Goal: Transaction & Acquisition: Purchase product/service

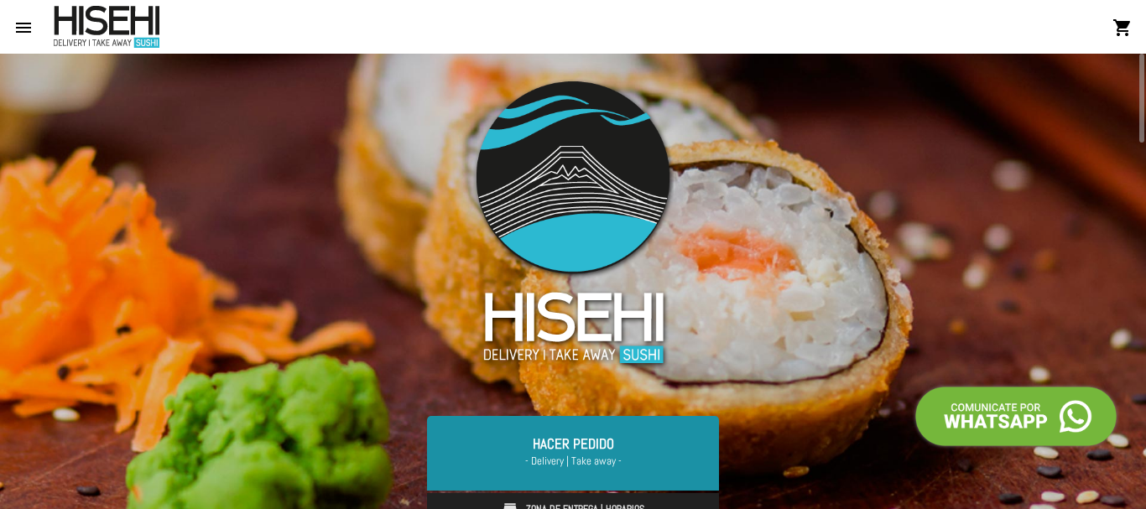
click at [573, 447] on link "Hacer Pedido - Delivery | Take away -" at bounding box center [573, 453] width 292 height 74
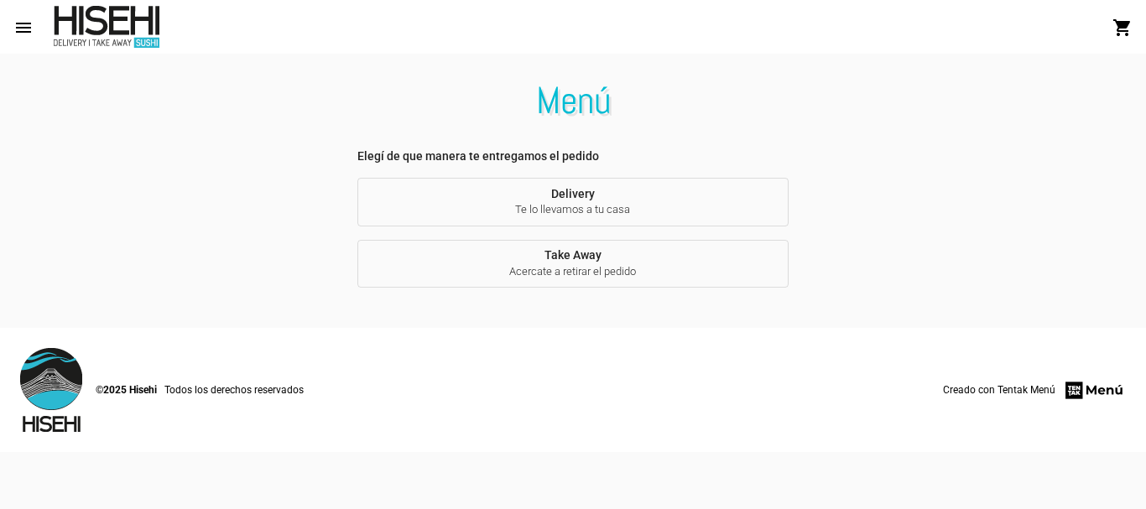
click at [581, 203] on span "Te lo llevamos a tu casa" at bounding box center [573, 209] width 404 height 15
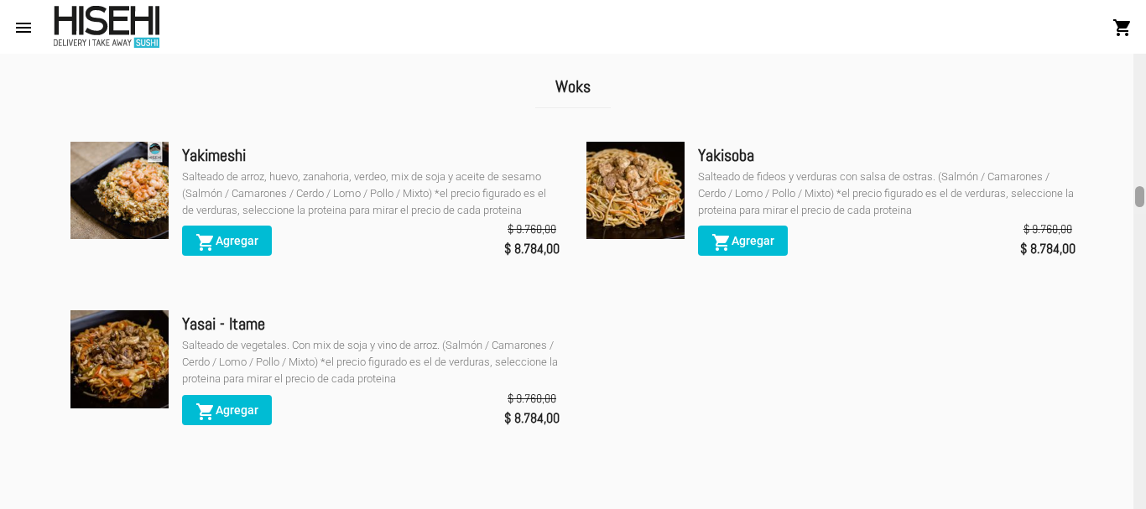
scroll to position [2841, 0]
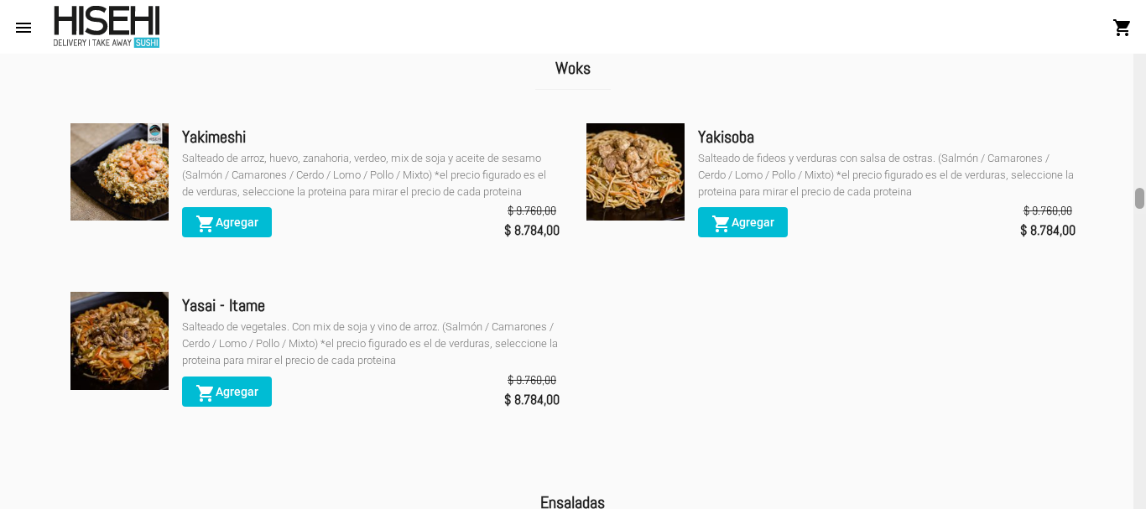
drag, startPoint x: 1143, startPoint y: 60, endPoint x: 1114, endPoint y: 194, distance: 137.3
click at [1114, 194] on div "Menú Delivery Promociones Entradas Principales Woks Ensaladas Veggie Tablas de …" at bounding box center [573, 282] width 1146 height 456
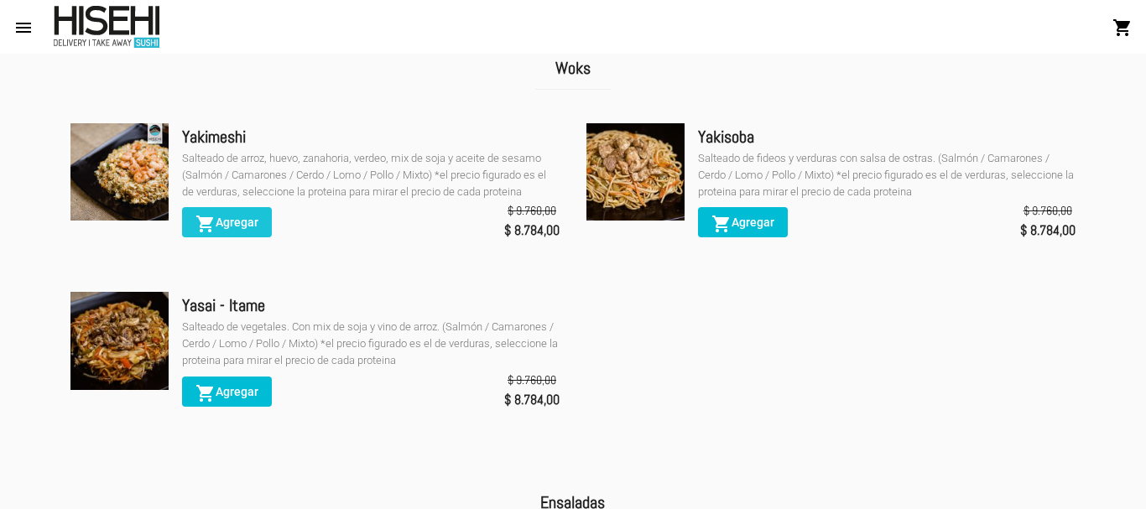
click at [224, 229] on span "shopping_cart Agregar" at bounding box center [227, 222] width 63 height 13
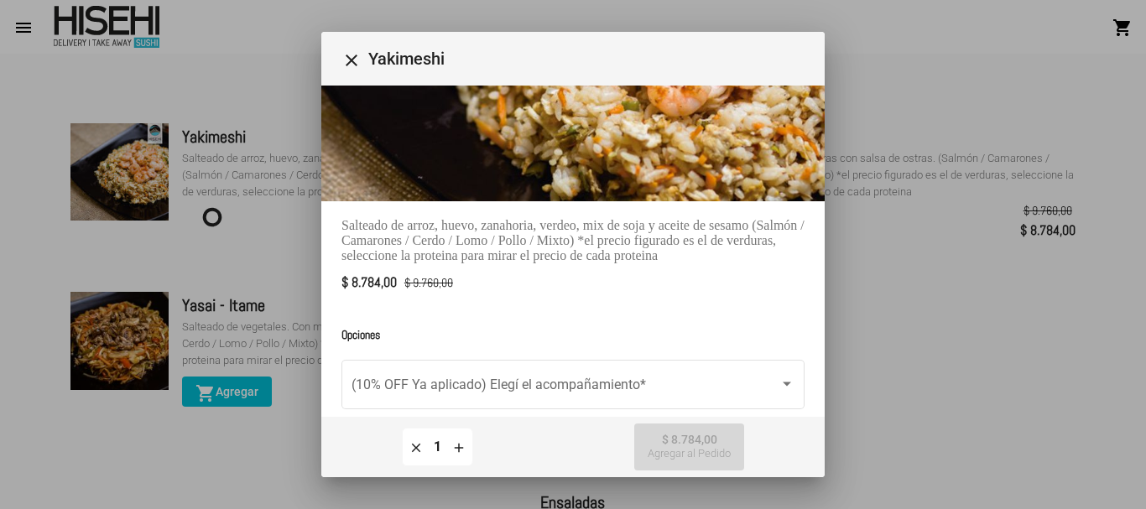
scroll to position [194, 0]
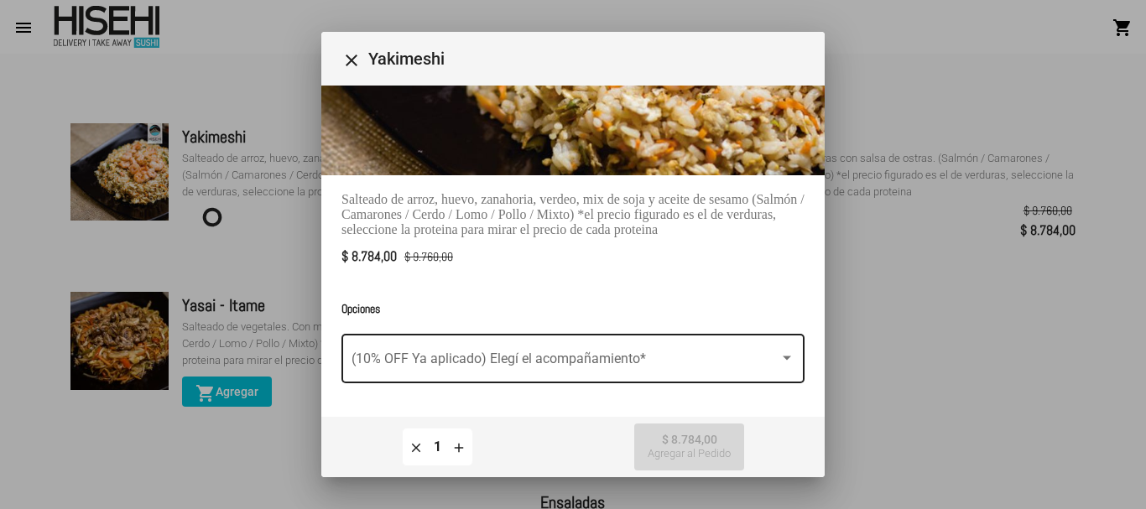
click at [737, 355] on span at bounding box center [566, 362] width 428 height 15
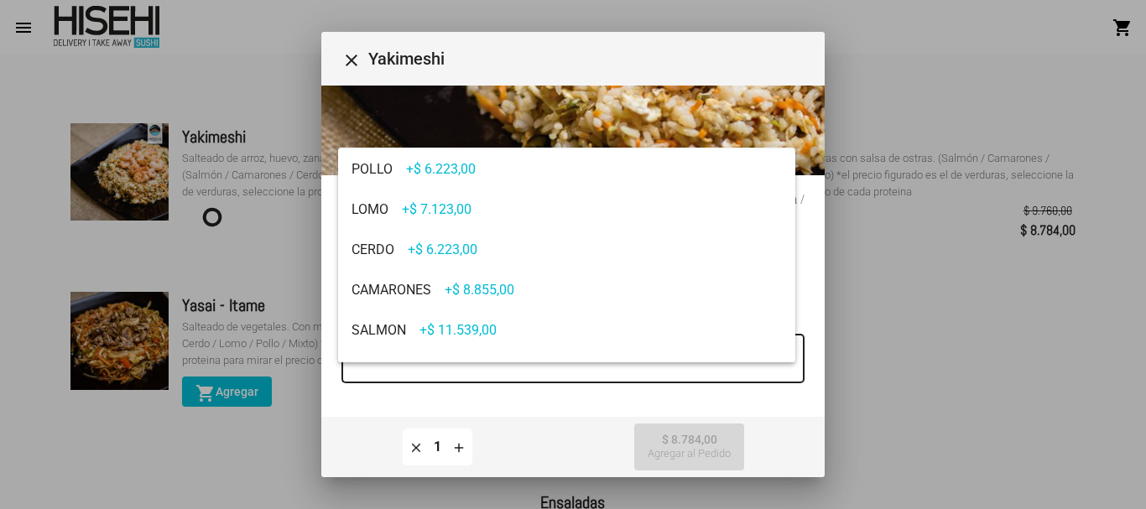
scroll to position [67, 0]
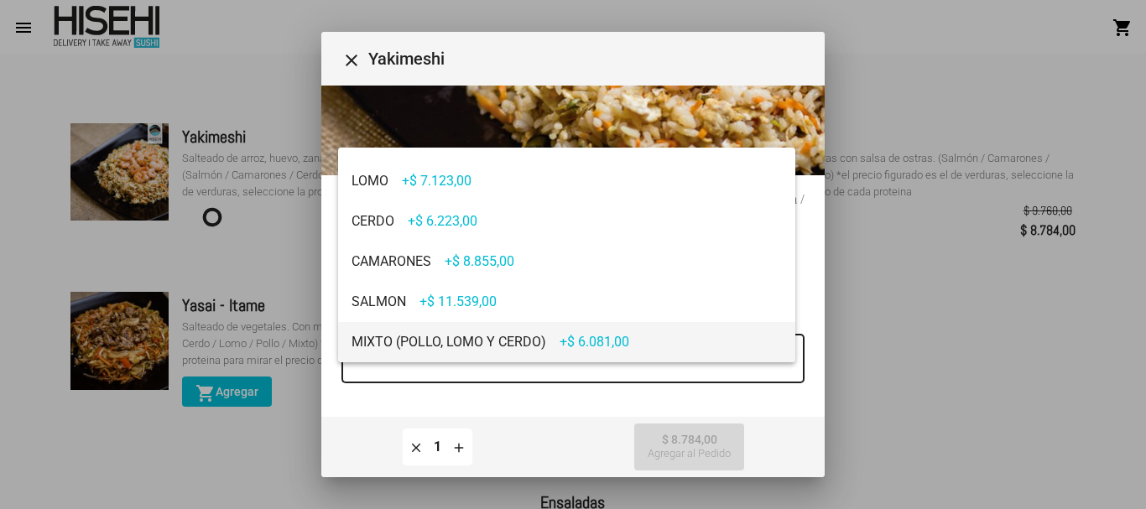
click at [462, 340] on span "MIXTO (POLLO, LOMO Y CERDO) +$ 6.081,00" at bounding box center [567, 342] width 430 height 40
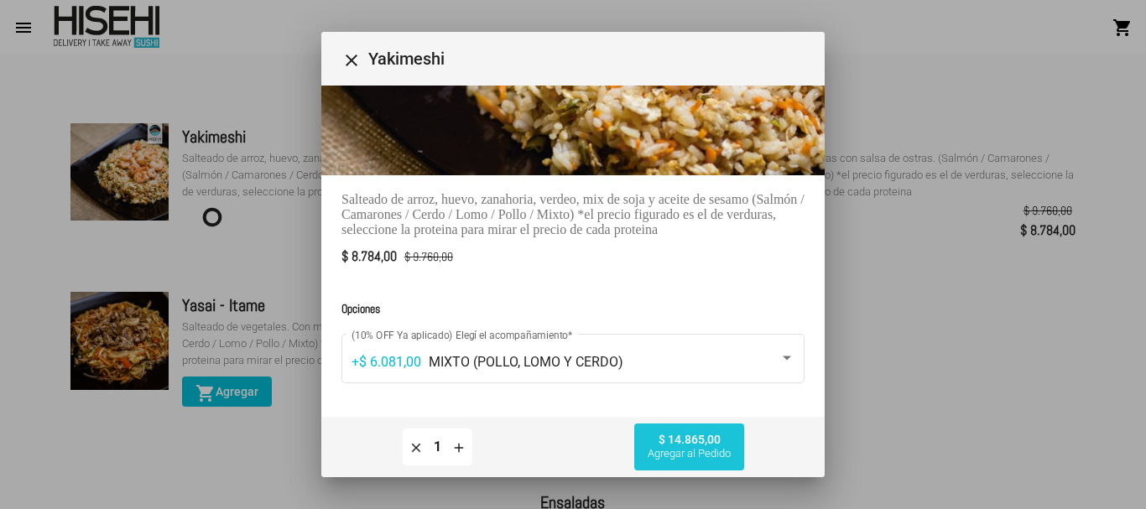
click at [668, 451] on span "Agregar al Pedido" at bounding box center [689, 453] width 83 height 13
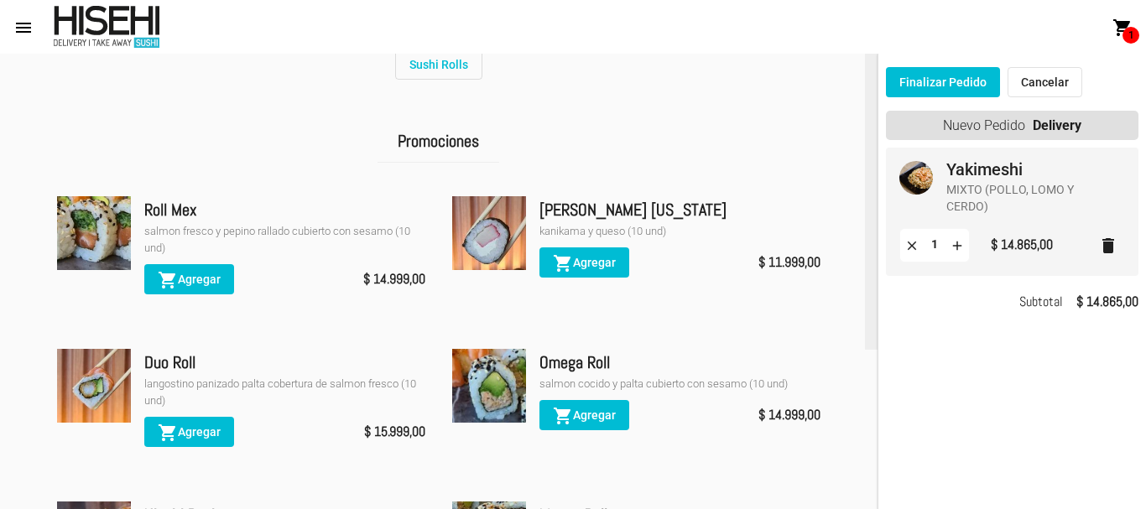
scroll to position [262, 0]
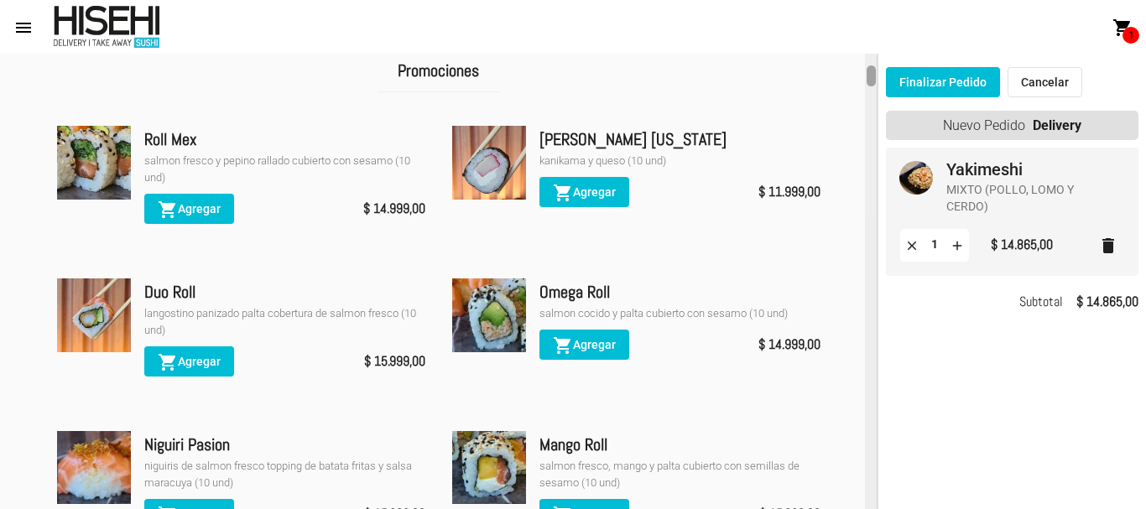
drag, startPoint x: 873, startPoint y: 197, endPoint x: 847, endPoint y: 75, distance: 125.2
click at [847, 75] on div "Menú Delivery Promociones Entradas Principales Woks Ensaladas Veggie Tablas de …" at bounding box center [439, 282] width 878 height 456
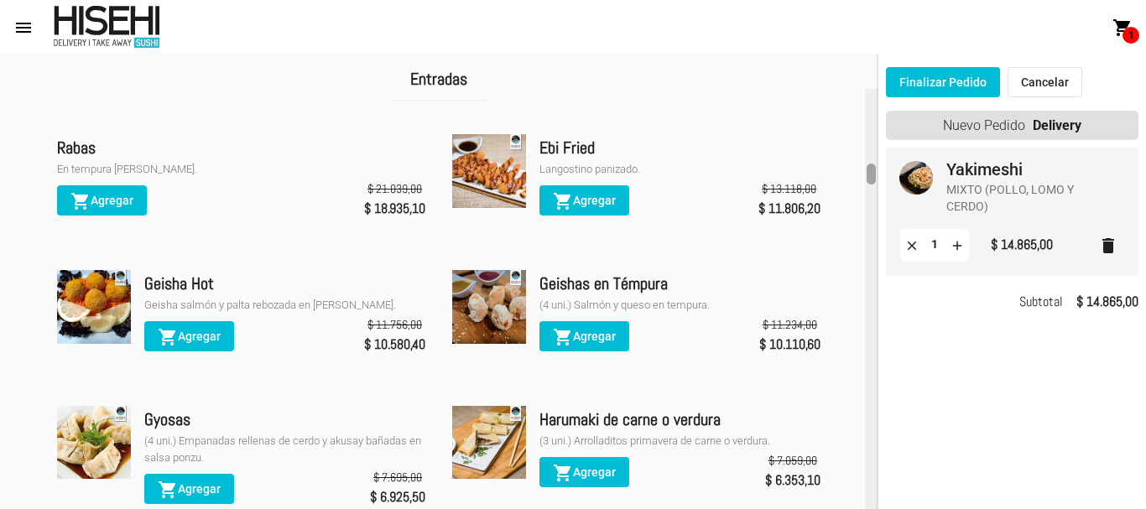
scroll to position [1587, 0]
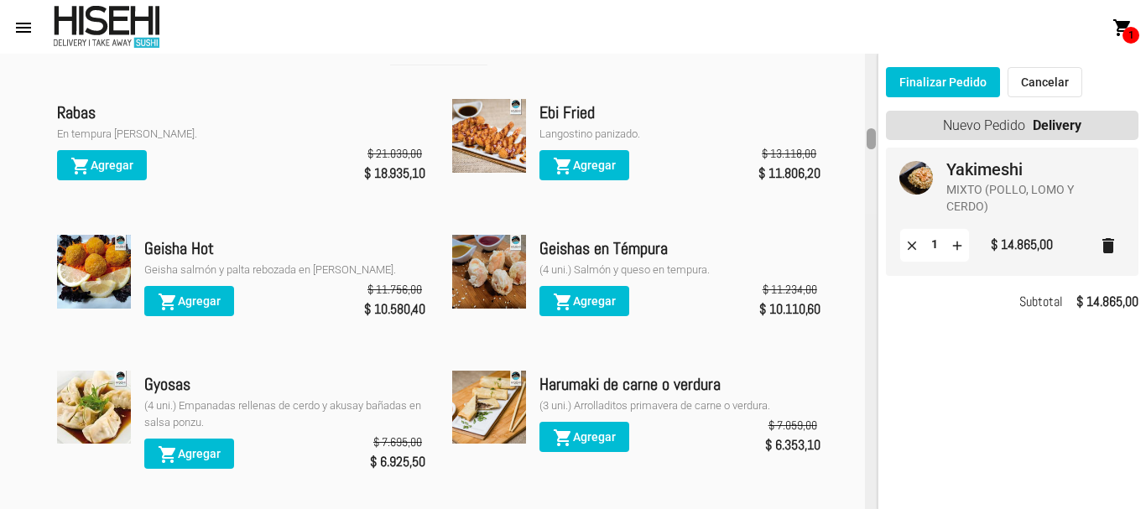
drag, startPoint x: 871, startPoint y: 77, endPoint x: 869, endPoint y: 140, distance: 63.0
click at [869, 140] on div at bounding box center [871, 138] width 9 height 21
click at [589, 430] on span "shopping_cart Agregar" at bounding box center [584, 436] width 63 height 13
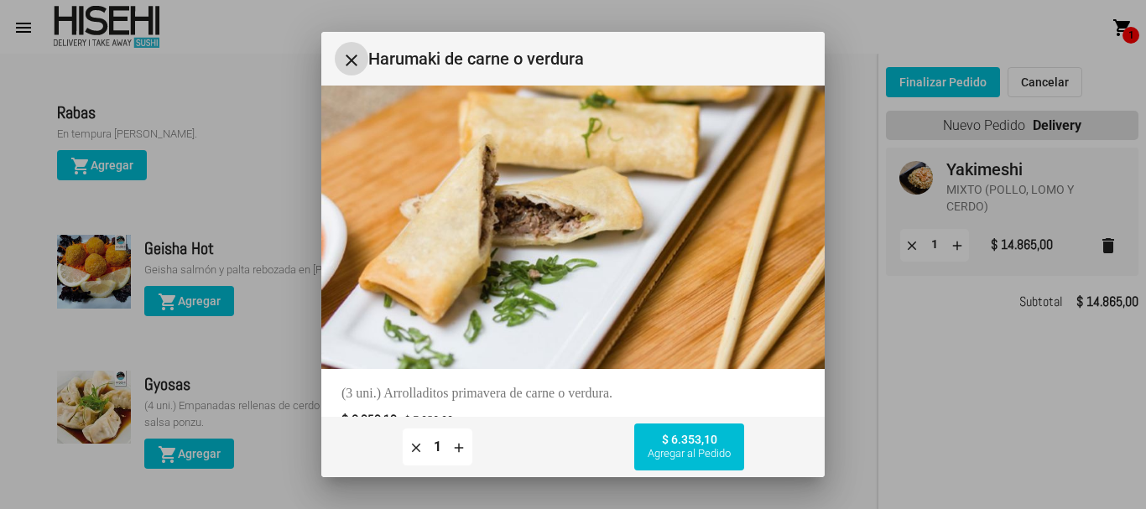
click at [696, 444] on span "$ 6.353,10 Agregar al Pedido" at bounding box center [689, 447] width 83 height 29
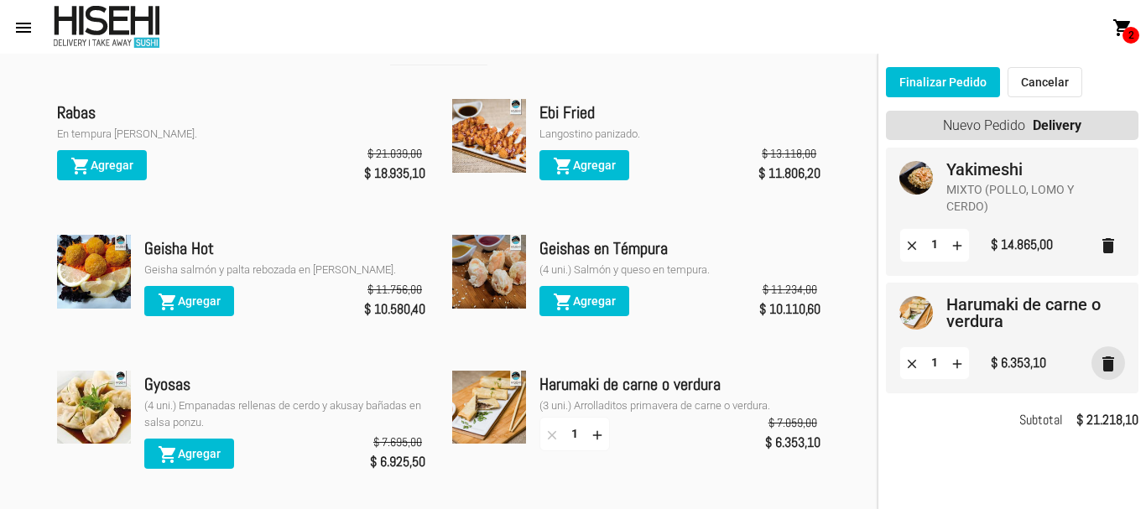
click at [1111, 365] on mat-icon "delete" at bounding box center [1108, 364] width 20 height 20
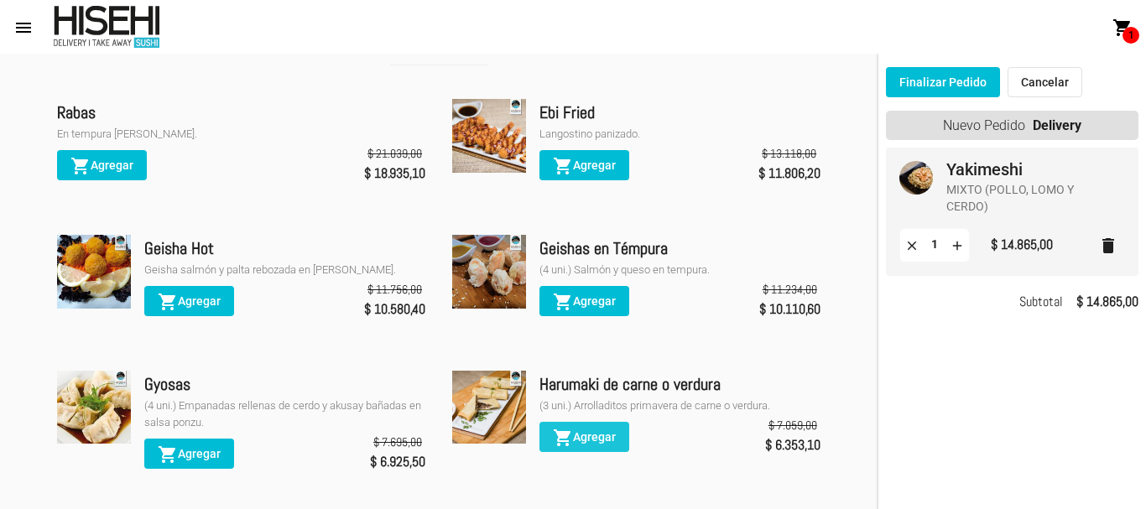
click at [592, 430] on span "shopping_cart Agregar" at bounding box center [584, 436] width 63 height 13
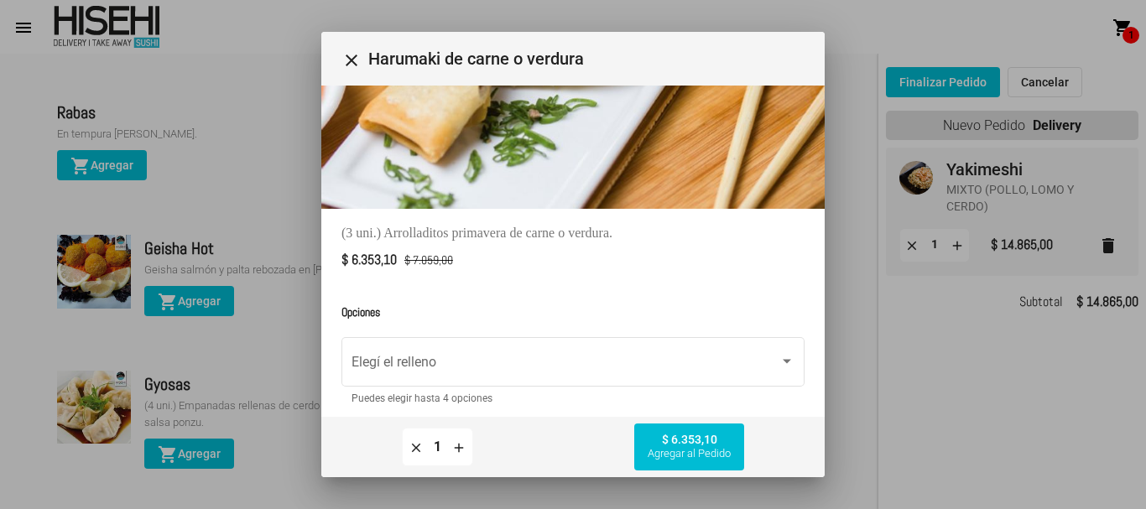
scroll to position [177, 0]
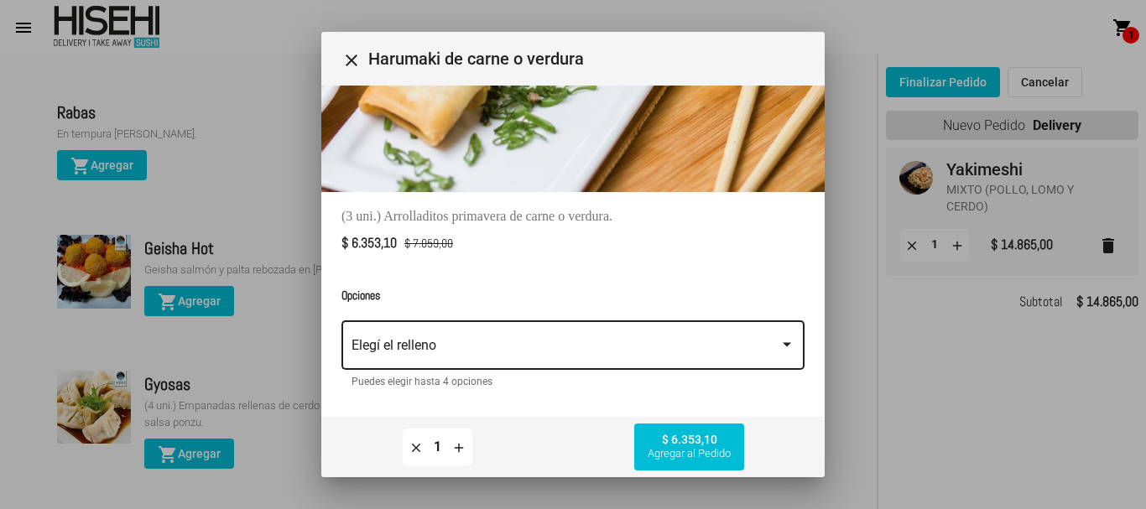
click at [764, 342] on span at bounding box center [566, 349] width 428 height 15
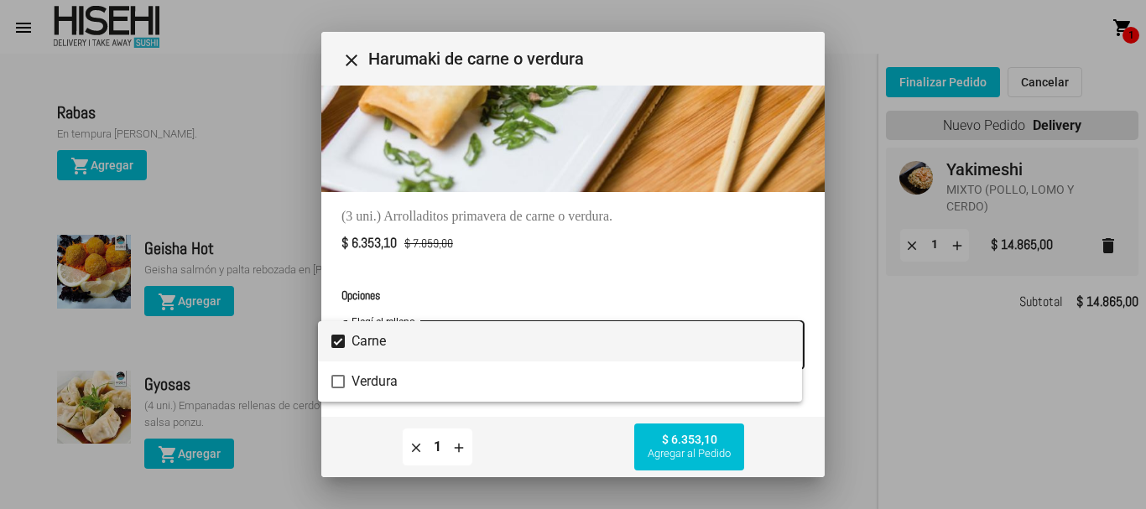
click at [449, 338] on span "Carne" at bounding box center [570, 341] width 437 height 40
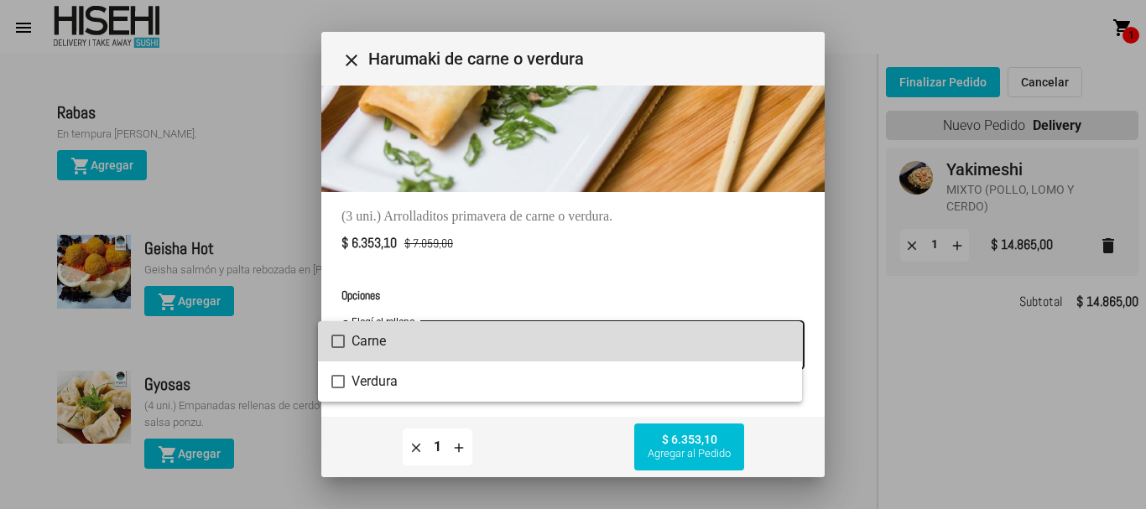
click at [449, 338] on span "Carne" at bounding box center [570, 341] width 437 height 40
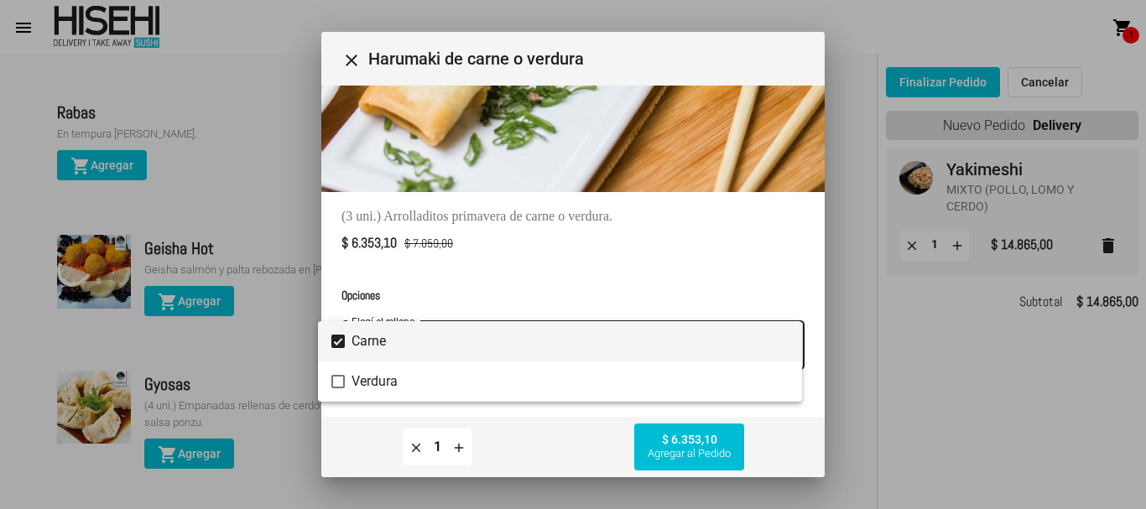
click at [683, 457] on div at bounding box center [573, 254] width 1146 height 509
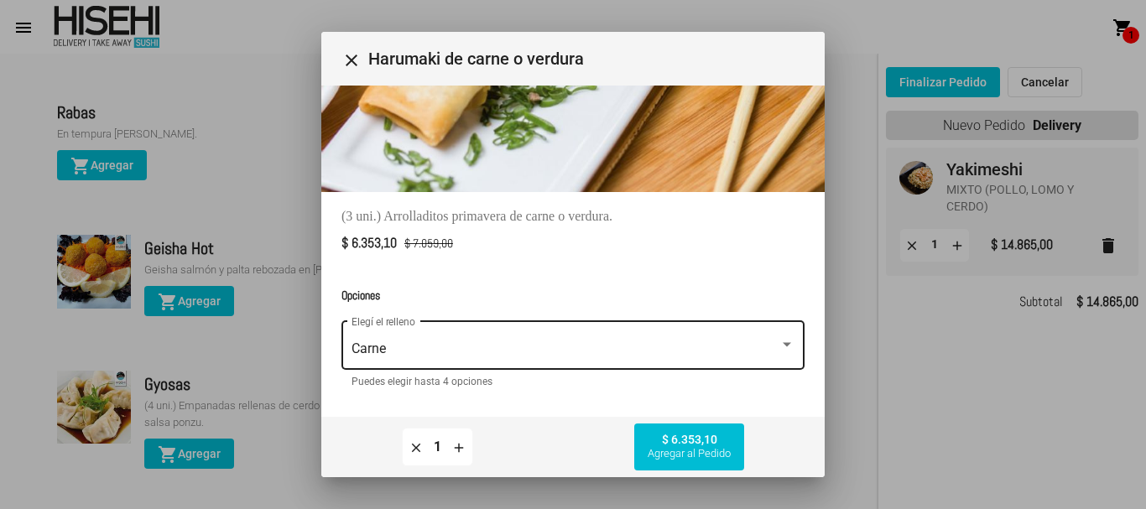
click at [683, 457] on span "Agregar al Pedido" at bounding box center [689, 453] width 83 height 13
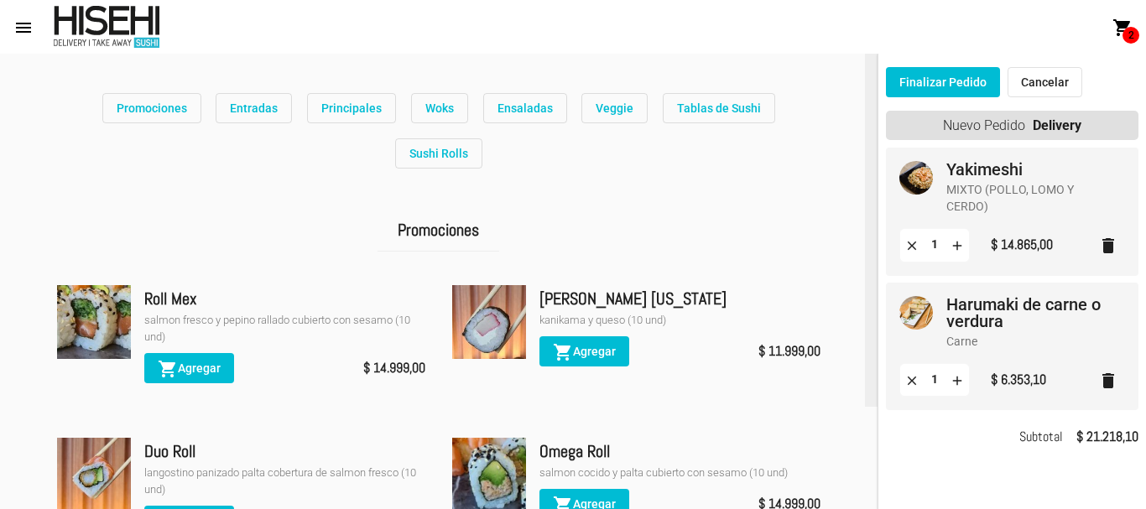
scroll to position [0, 0]
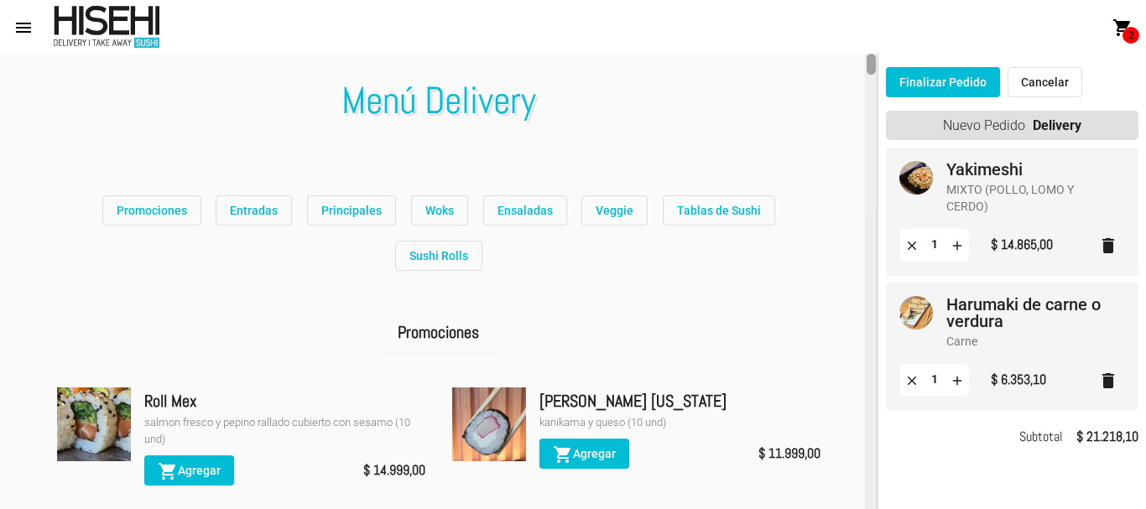
drag, startPoint x: 874, startPoint y: 134, endPoint x: 862, endPoint y: 51, distance: 83.9
click at [862, 51] on div "menu Menú Delivery shopping_cart 2 account_circle Registrarse - Ingresar home I…" at bounding box center [573, 27] width 1146 height 54
click at [914, 79] on button "Finalizar Pedido" at bounding box center [943, 82] width 114 height 30
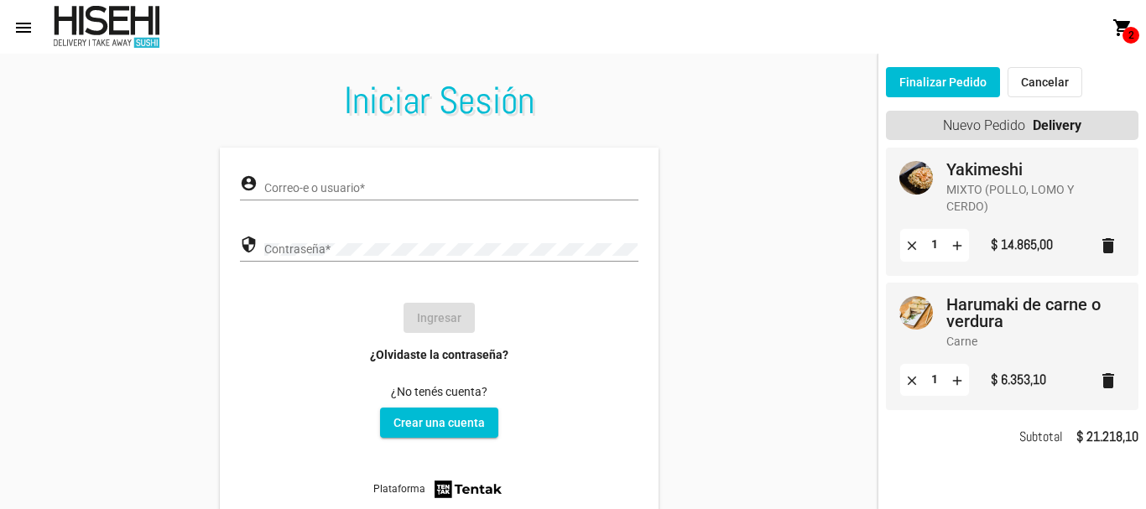
type input "[PERSON_NAME]"
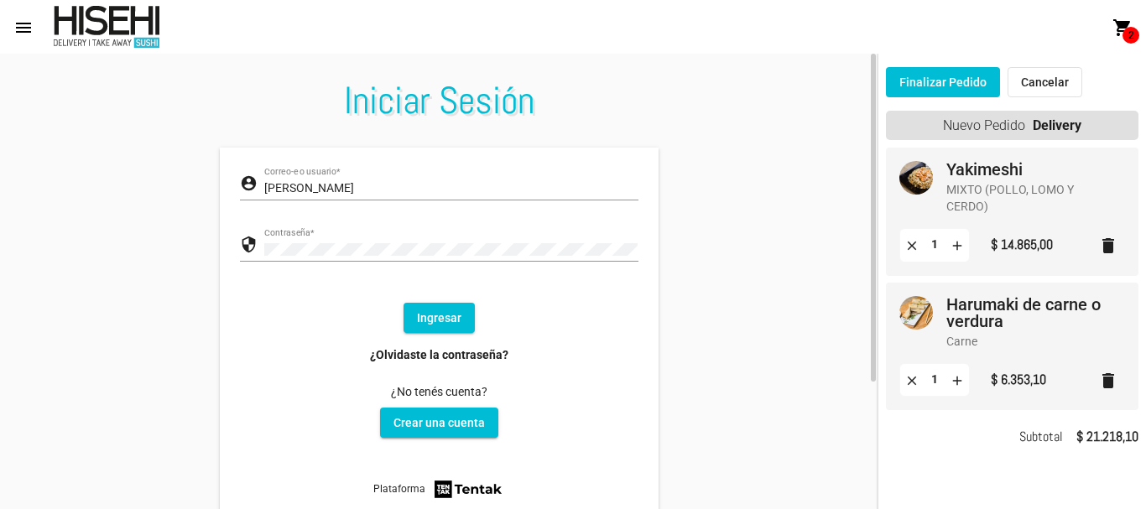
click at [448, 317] on button "Ingresar" at bounding box center [439, 318] width 71 height 30
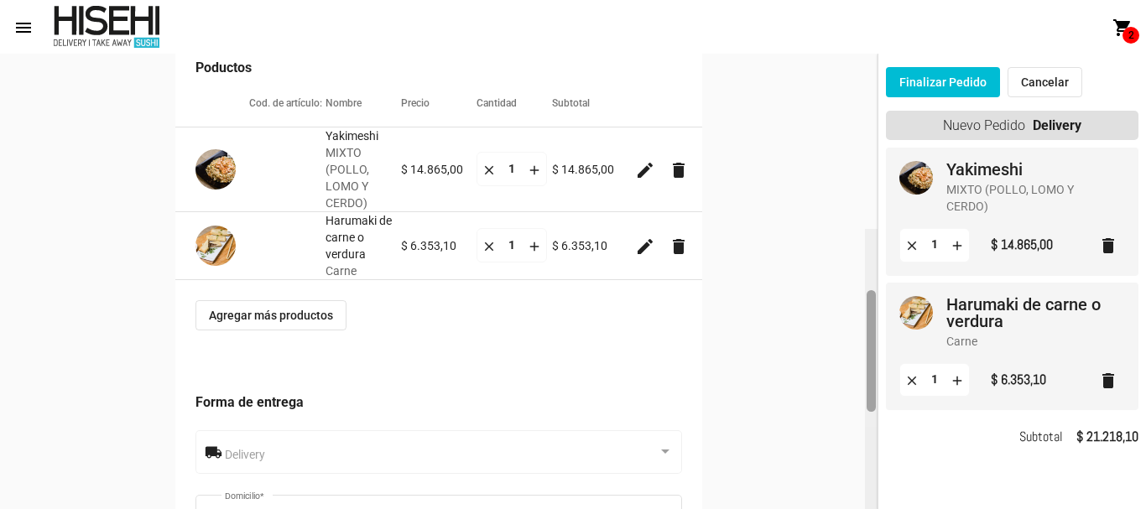
scroll to position [232, 0]
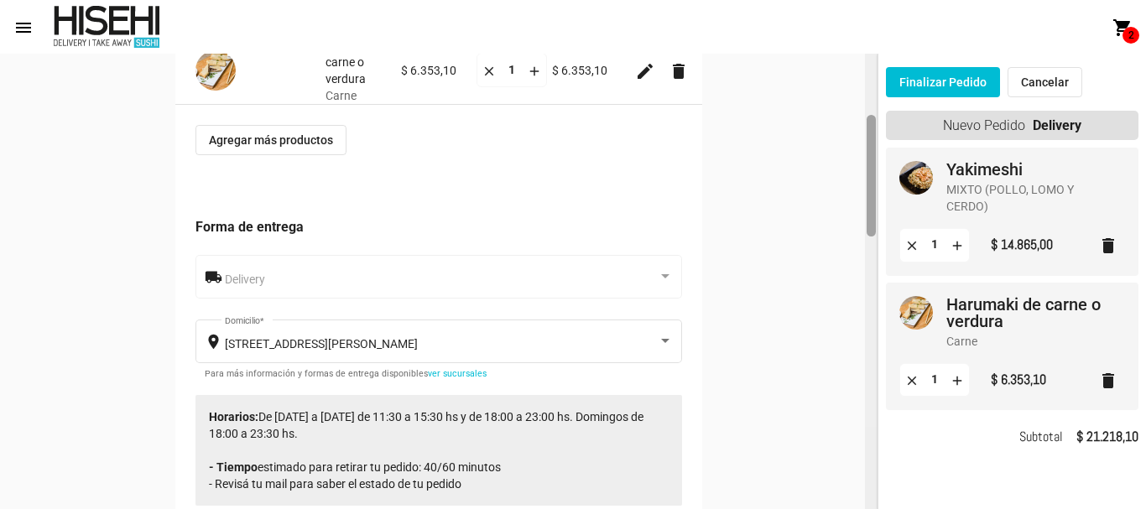
drag, startPoint x: 867, startPoint y: 109, endPoint x: 868, endPoint y: 171, distance: 62.1
click at [868, 171] on div at bounding box center [871, 176] width 9 height 122
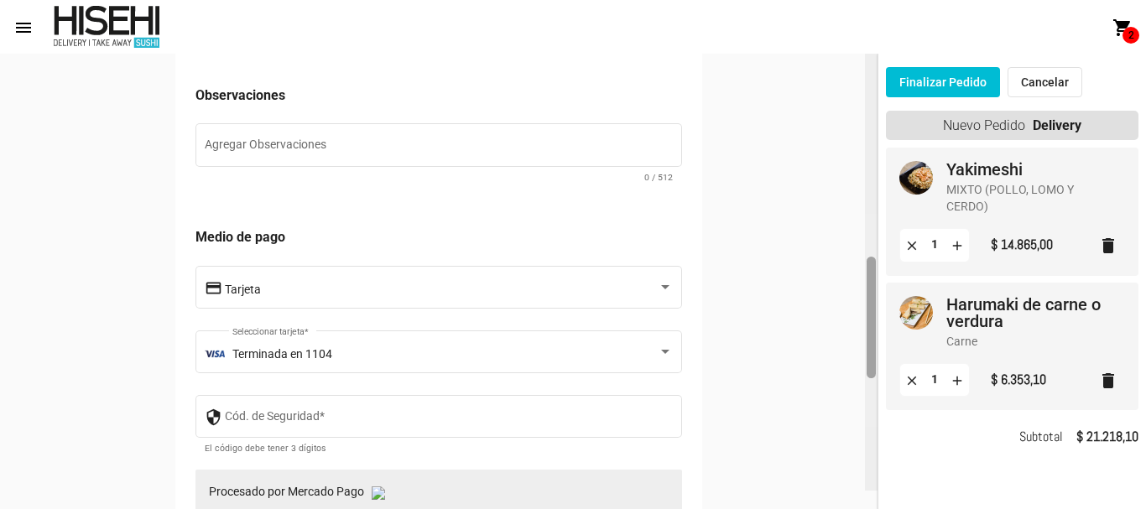
scroll to position [856, 0]
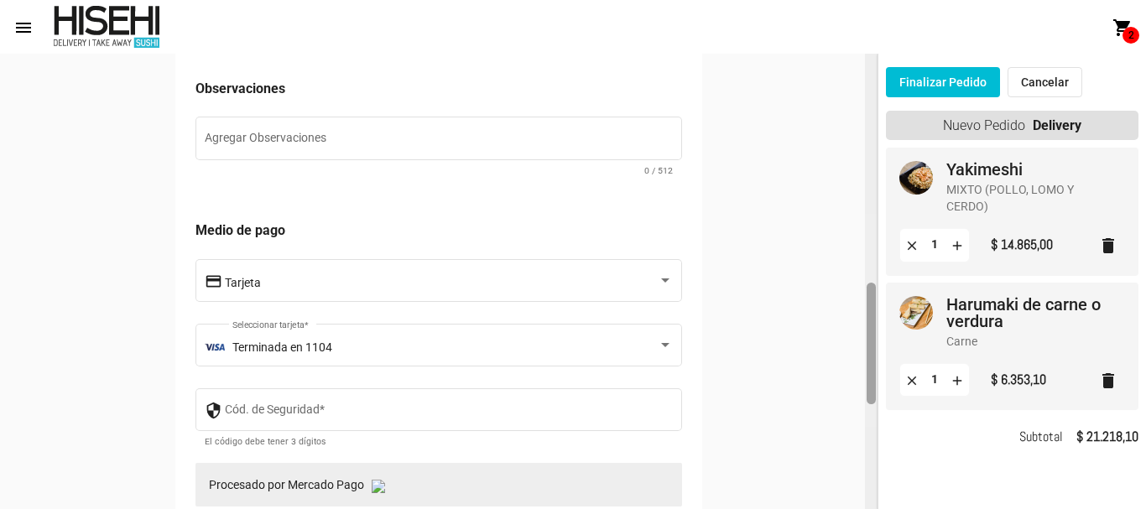
drag, startPoint x: 868, startPoint y: 171, endPoint x: 865, endPoint y: 338, distance: 167.0
click at [865, 338] on div at bounding box center [871, 282] width 13 height 456
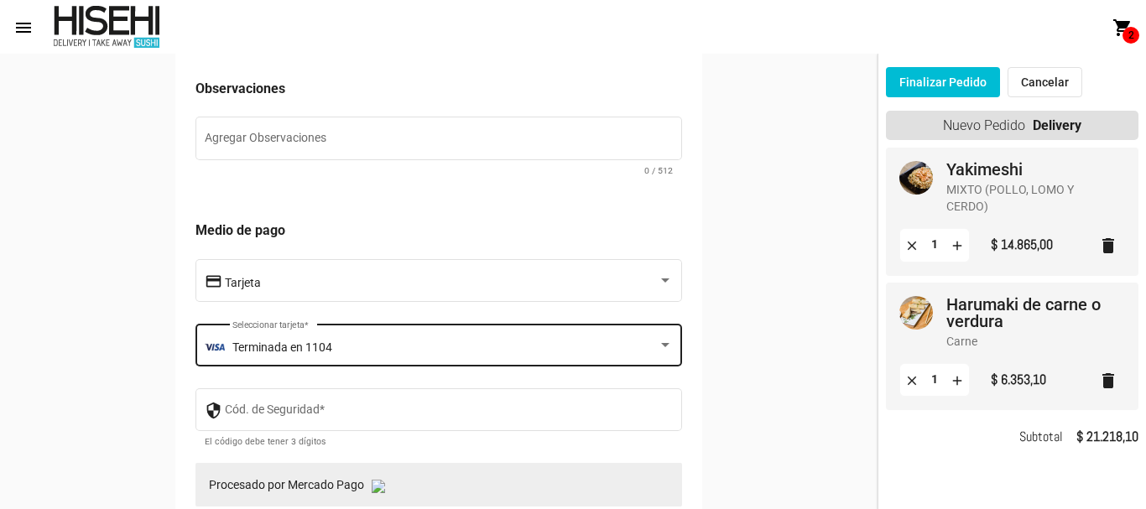
click at [524, 356] on div "Terminada en 1104 Seleccionar tarjeta *" at bounding box center [452, 344] width 441 height 46
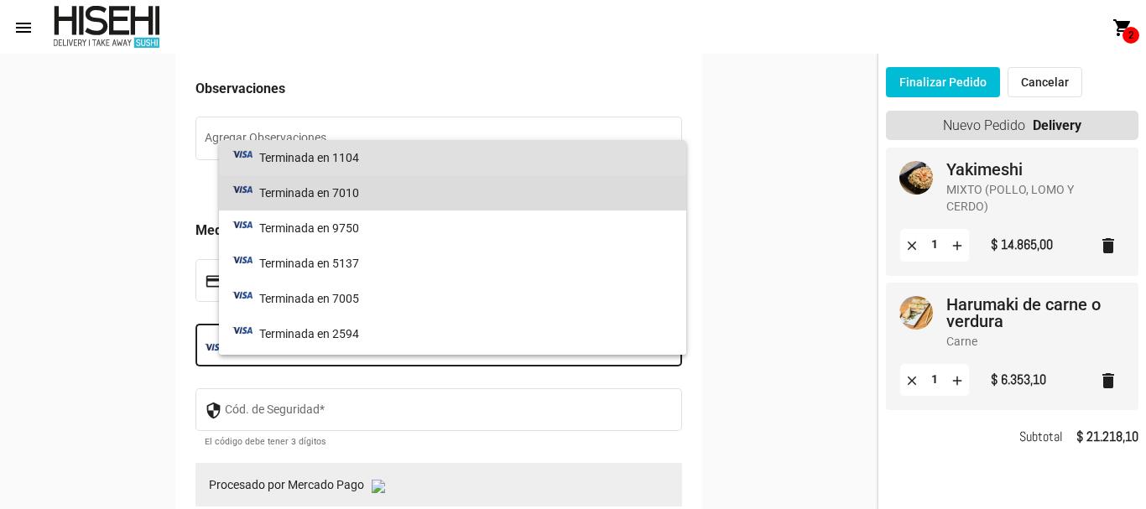
click at [477, 201] on span "Terminada en 7010" at bounding box center [452, 192] width 441 height 35
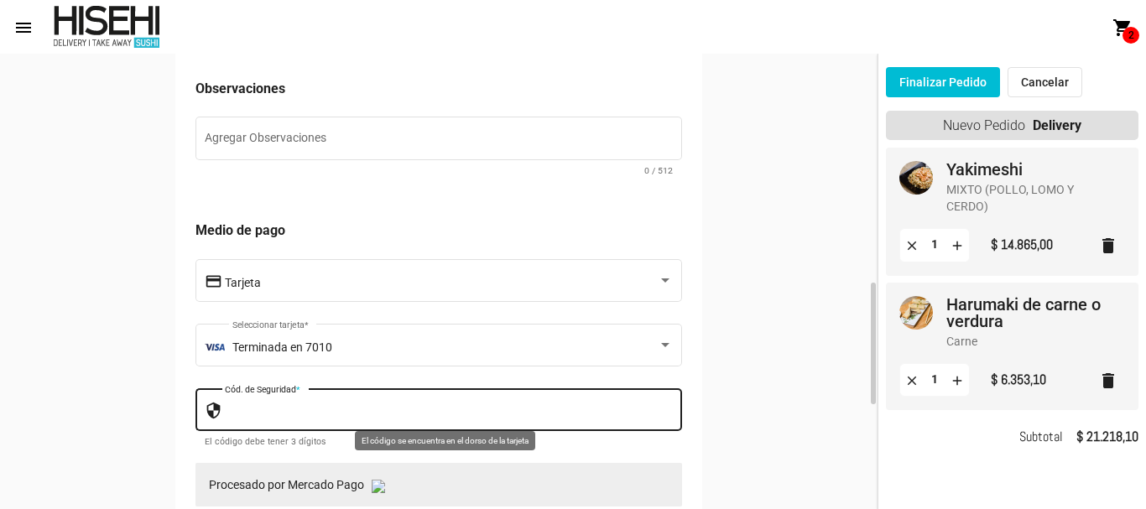
click at [524, 416] on input "Cód. de Seguridad *" at bounding box center [449, 412] width 449 height 13
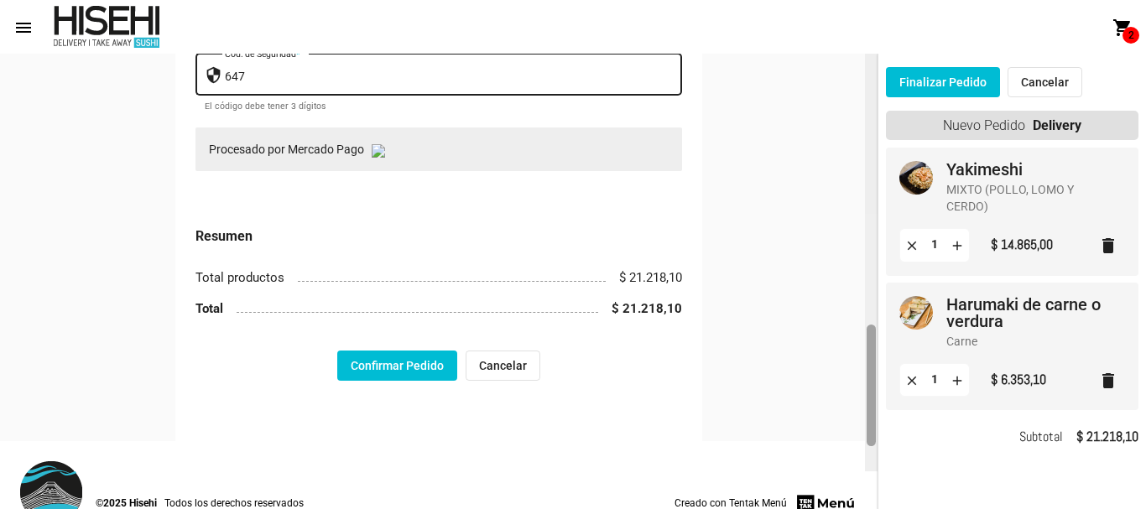
scroll to position [1213, 0]
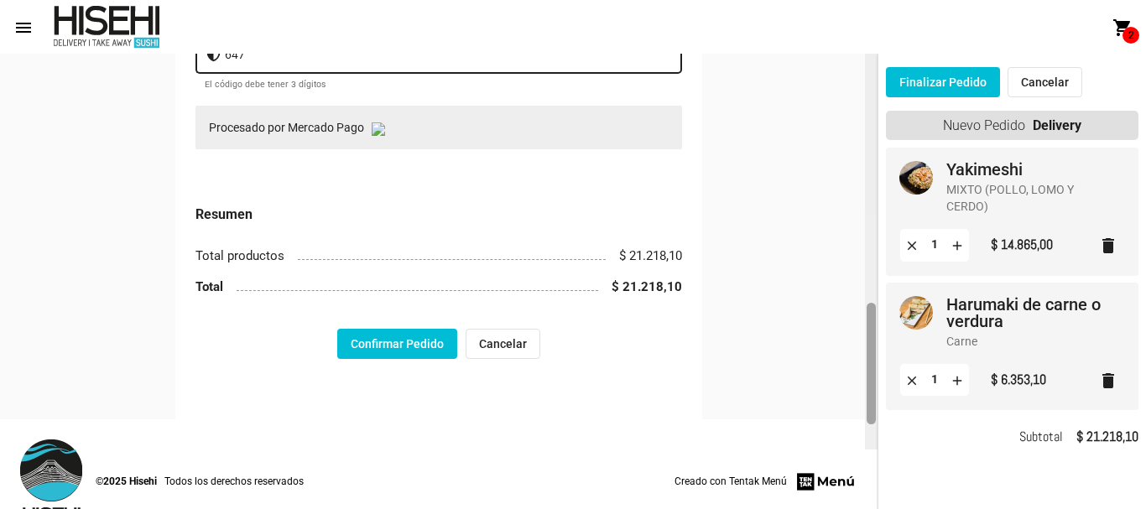
drag, startPoint x: 872, startPoint y: 368, endPoint x: 875, endPoint y: 464, distance: 95.7
click at [875, 425] on div at bounding box center [871, 364] width 9 height 122
type input "647"
click at [388, 342] on button "Confirmar Pedido" at bounding box center [397, 344] width 120 height 30
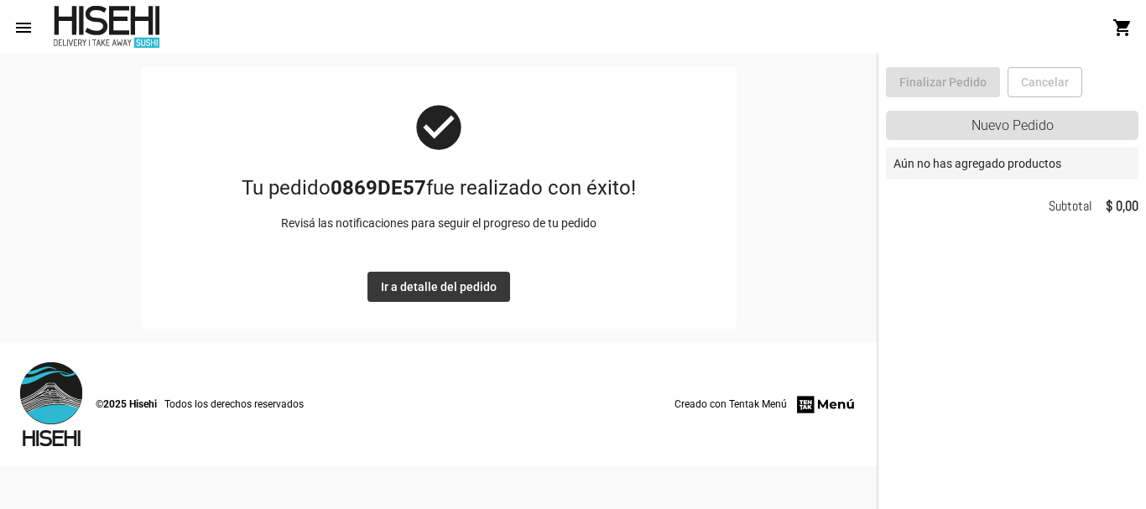
click at [450, 285] on span "Ir a detalle del pedido" at bounding box center [439, 286] width 116 height 13
